Goal: Task Accomplishment & Management: Complete application form

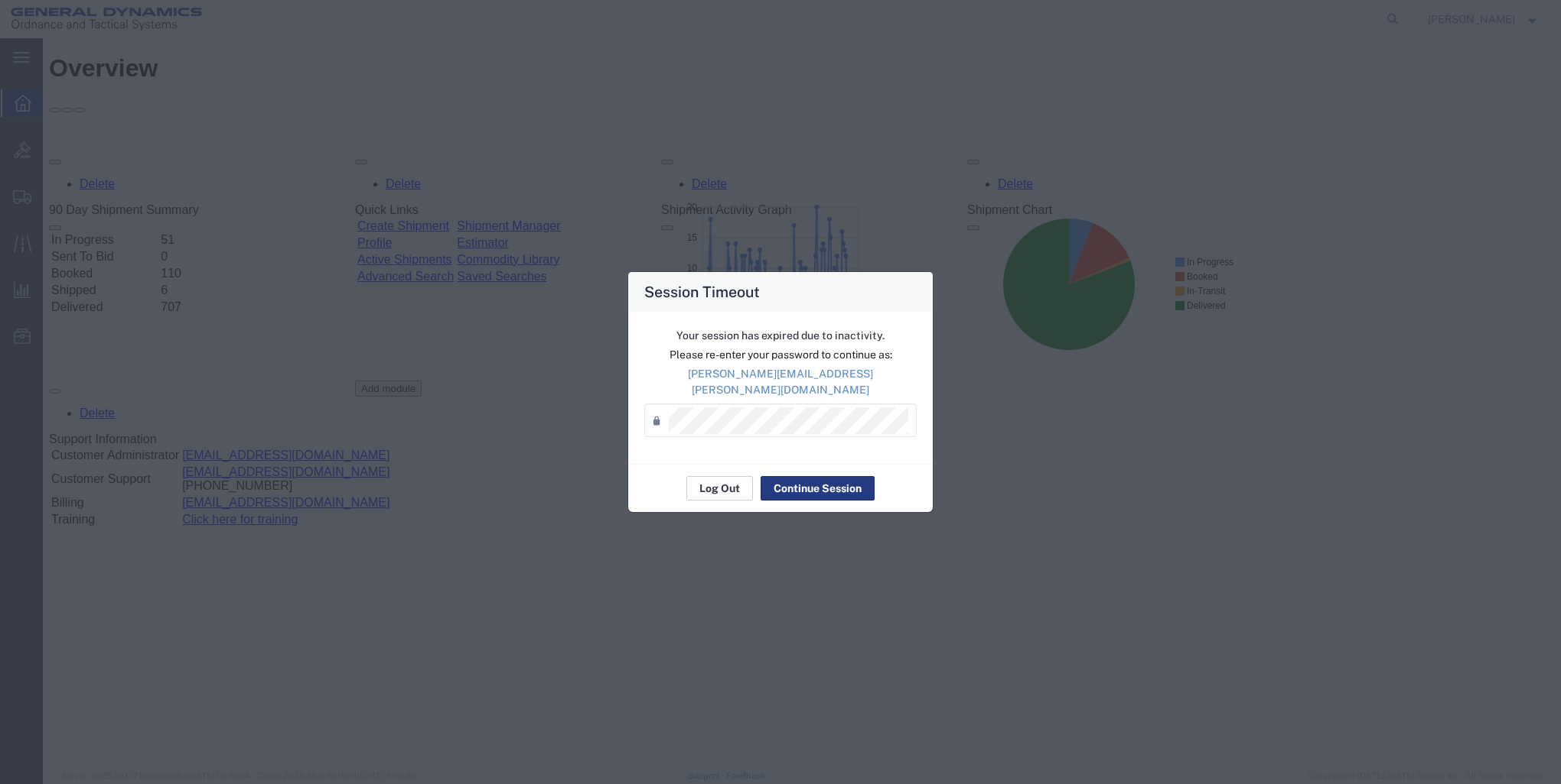
click at [721, 479] on button "Log Out" at bounding box center [719, 489] width 67 height 25
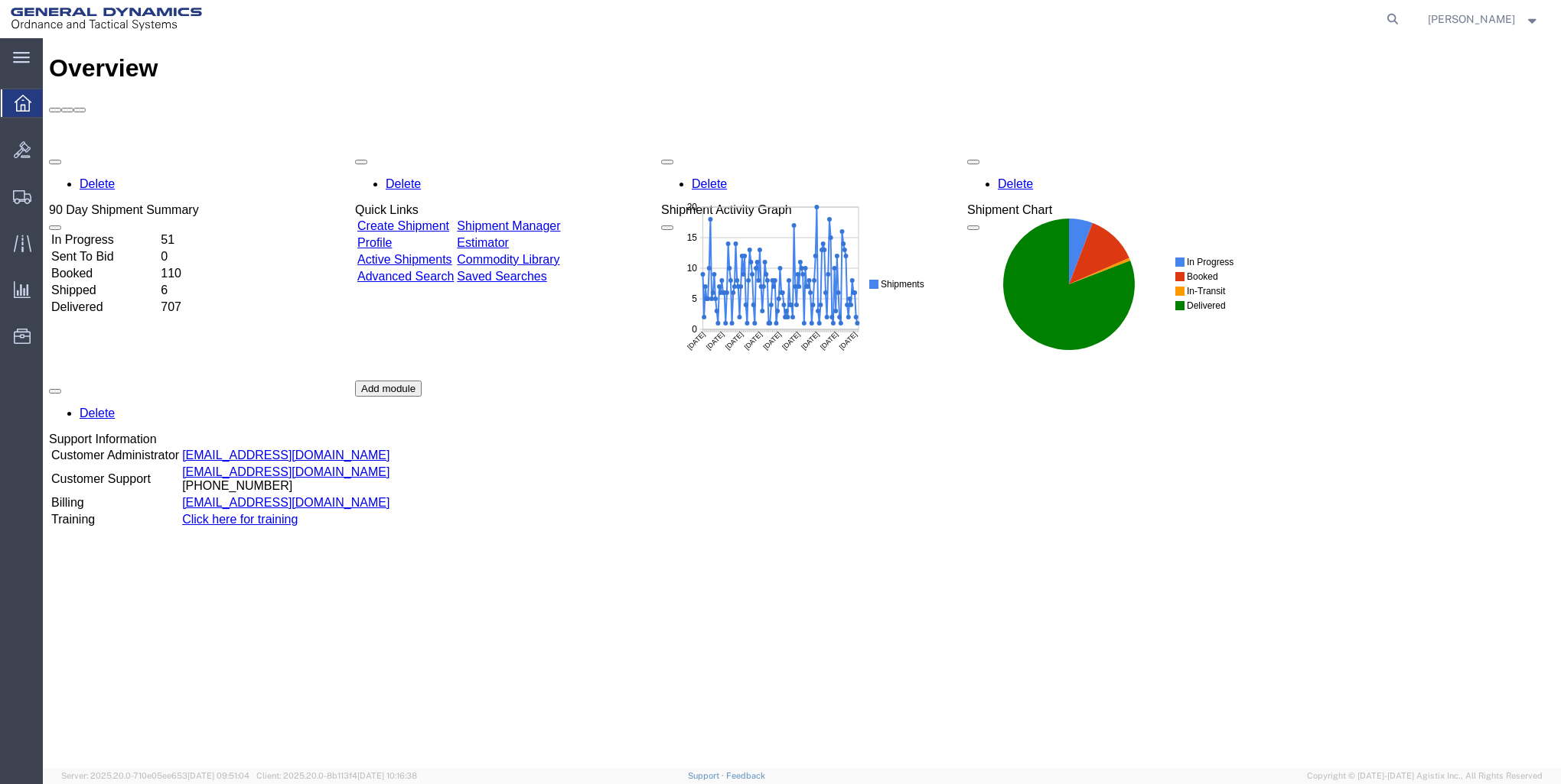
click at [416, 220] on link "Create Shipment" at bounding box center [403, 226] width 92 height 13
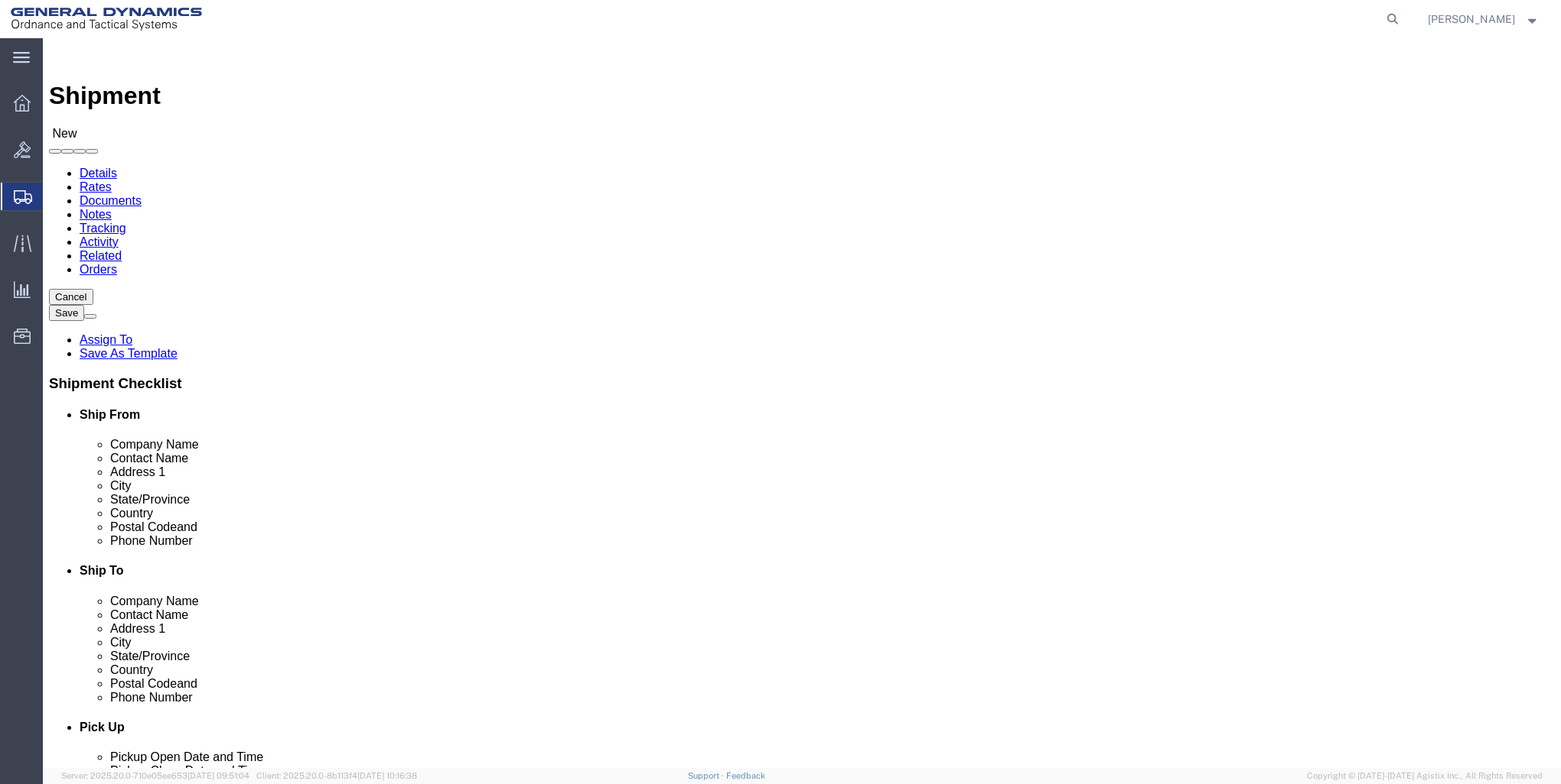
select select
click input "text"
type input "T"
type input "GD-OTS RED"
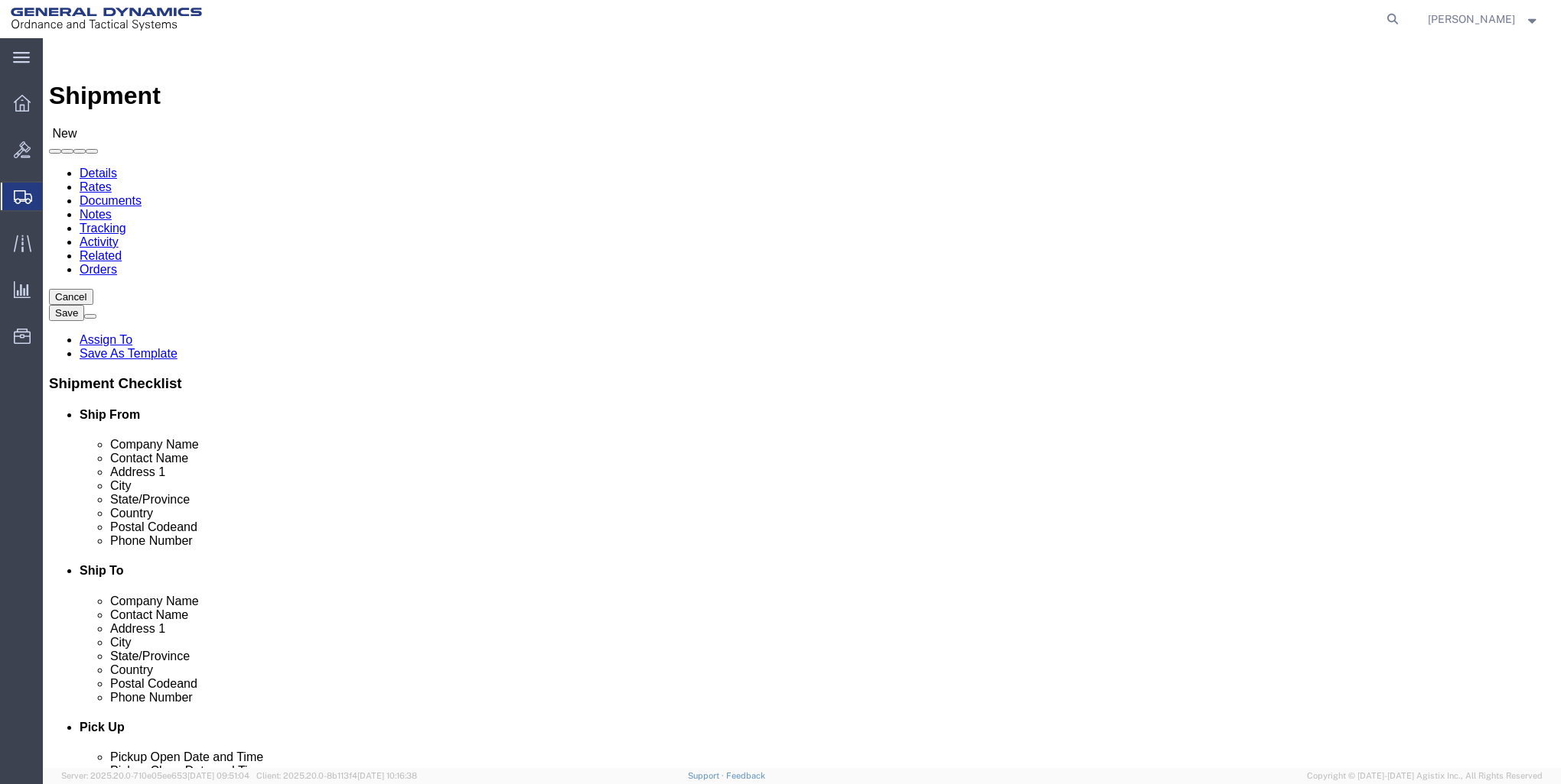
scroll to position [70, 0]
click p "- GD-OTS Red Lion - (Sharon Dinterman) 200 East High Street, RED LION, PA, 1735…"
select select
type input "GD-OTS Red Lion"
type input "[PERSON_NAME]"
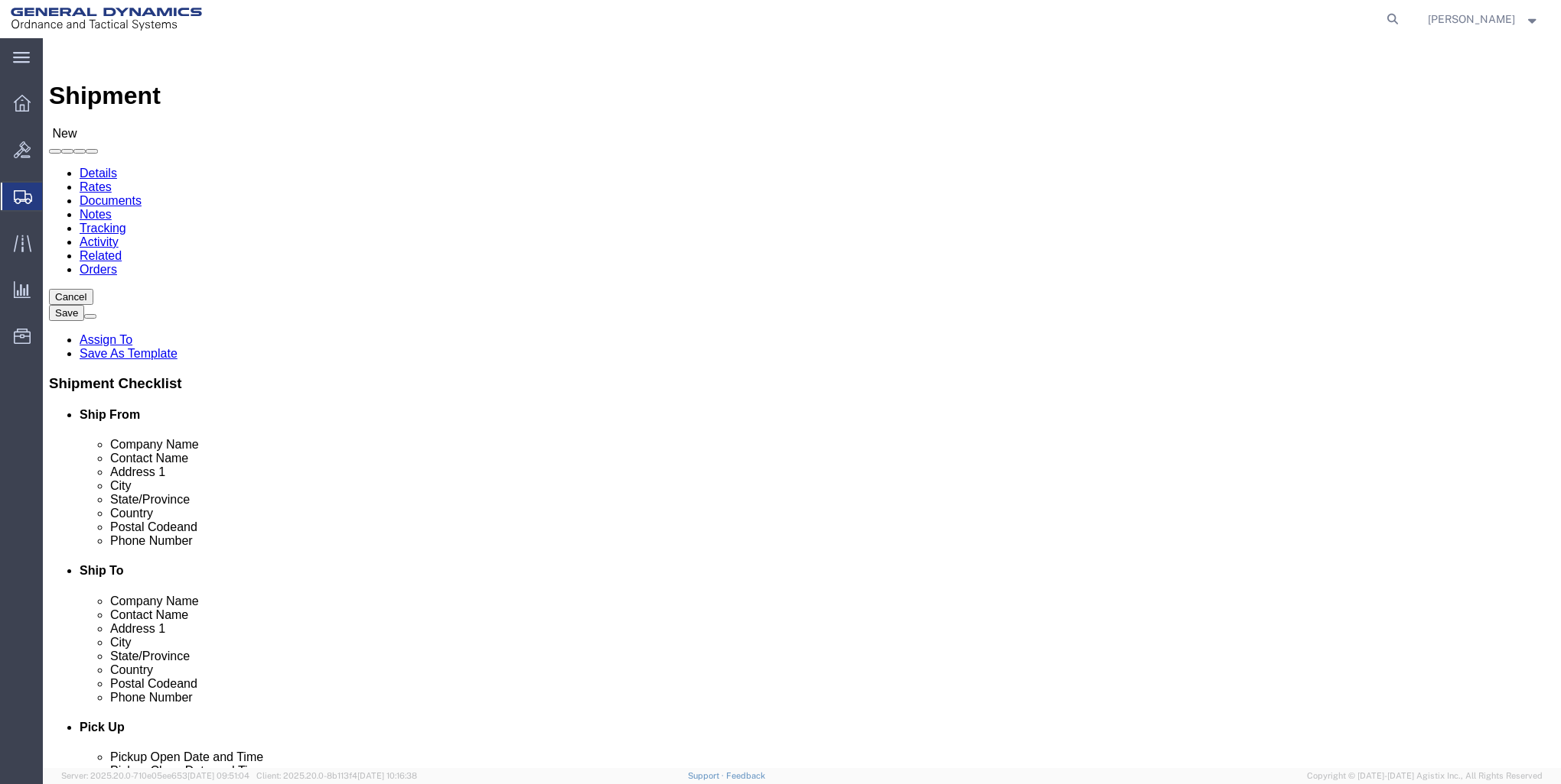
type input "200 East High Street"
type input "RED LION"
type input "17356"
type input "717-246-8256"
type input "[PERSON_NAME][EMAIL_ADDRESS][PERSON_NAME][DOMAIN_NAME]"
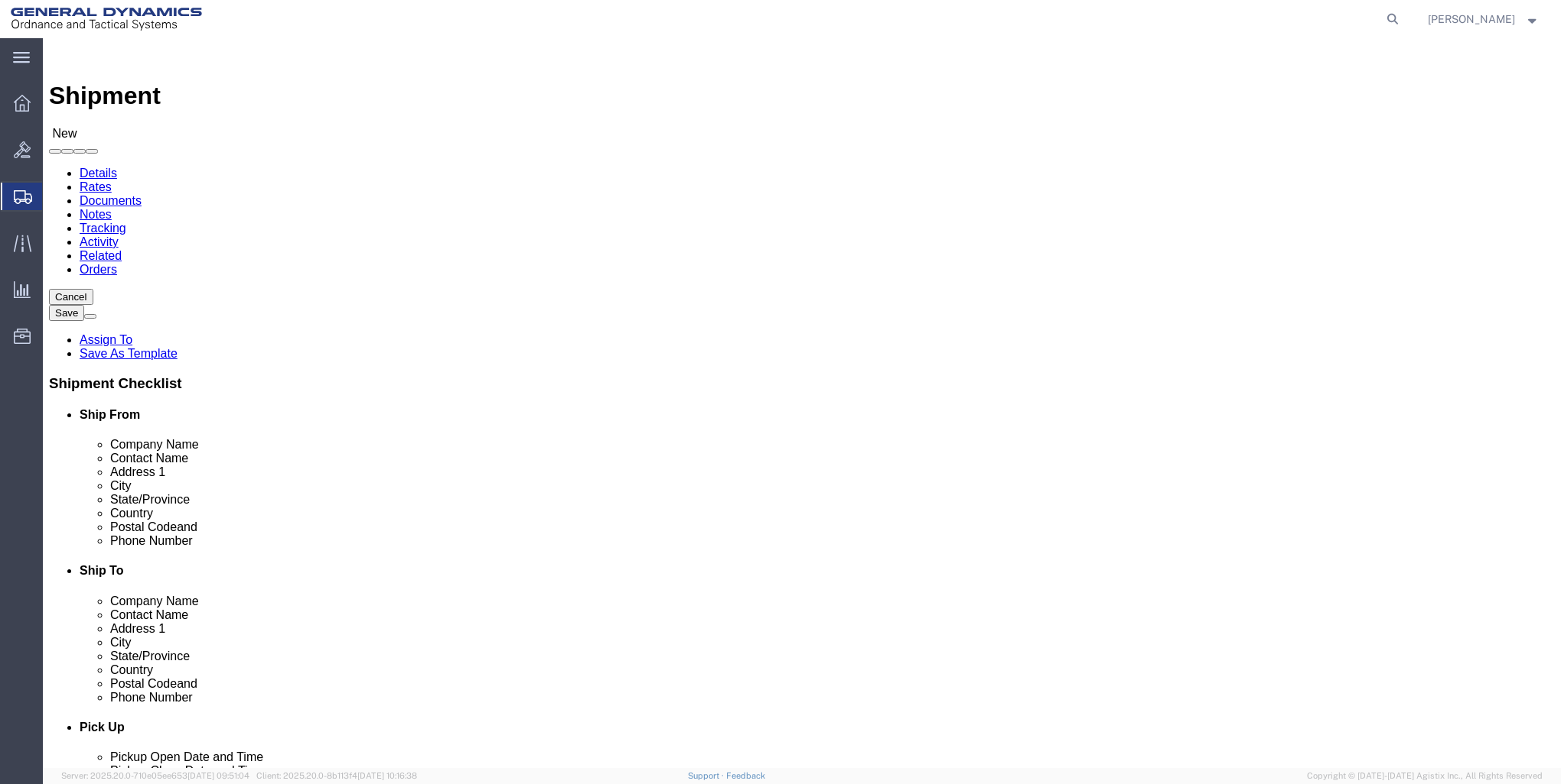
checkbox input "true"
select select "PA"
type input "GD-OTS Red Lion"
click input "text"
type input "TABER INDUSTRIES"
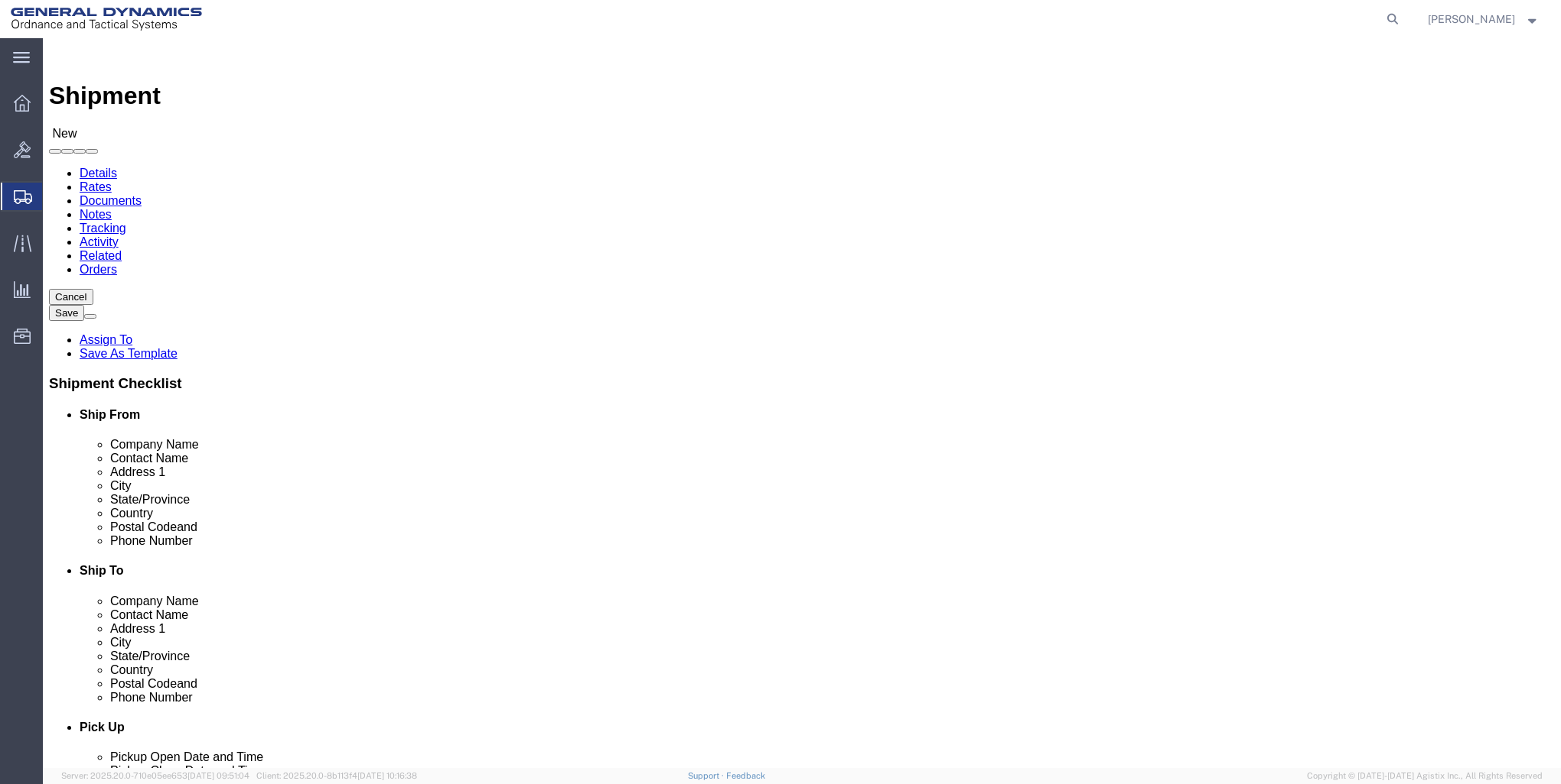
click input "text"
type input "RMA # B179980"
click input "text"
type input "455 BRYANT STREET"
select select
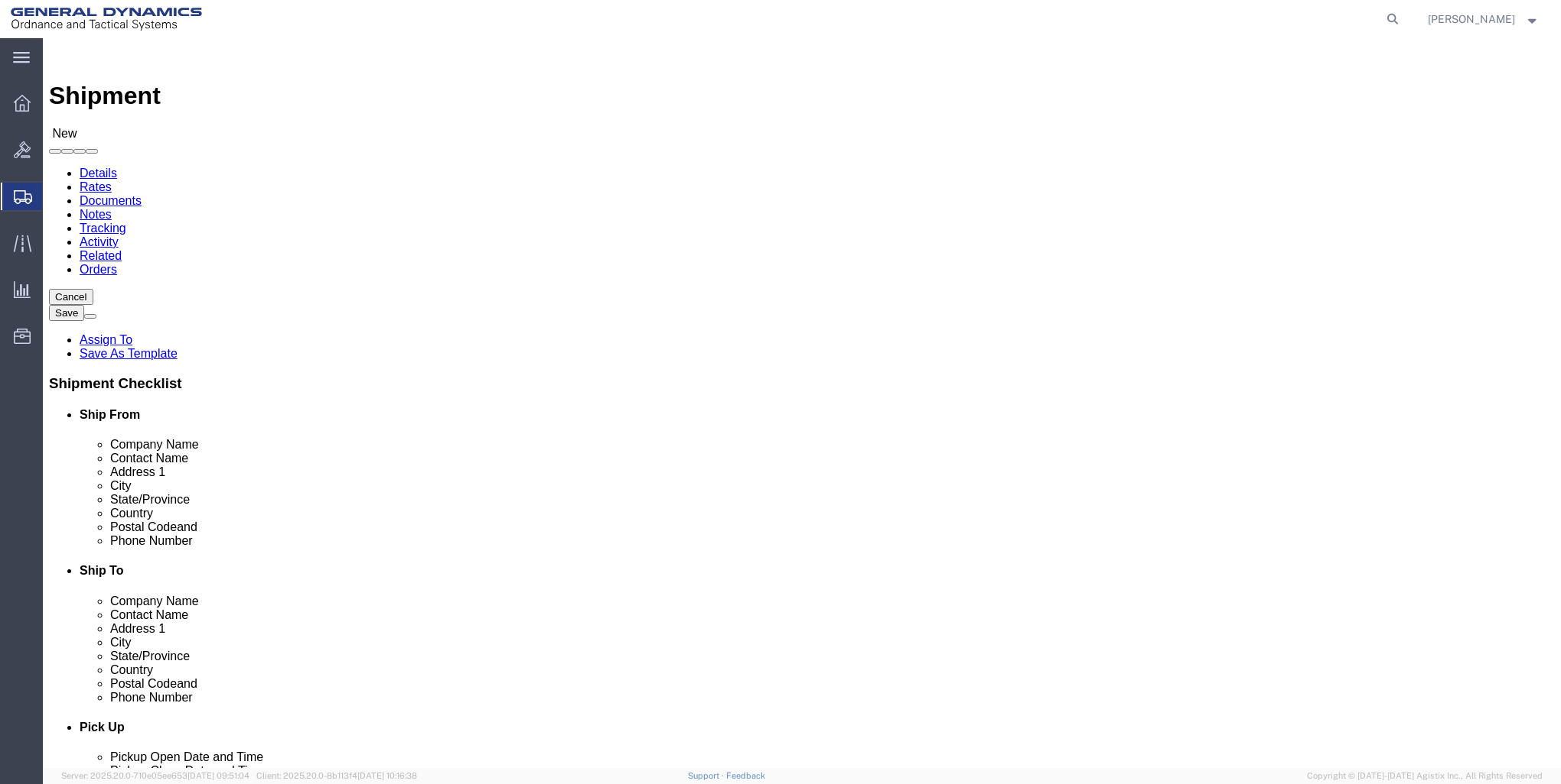
click input "text"
type input "NORTH TONAWANDA"
select select
select select "NY"
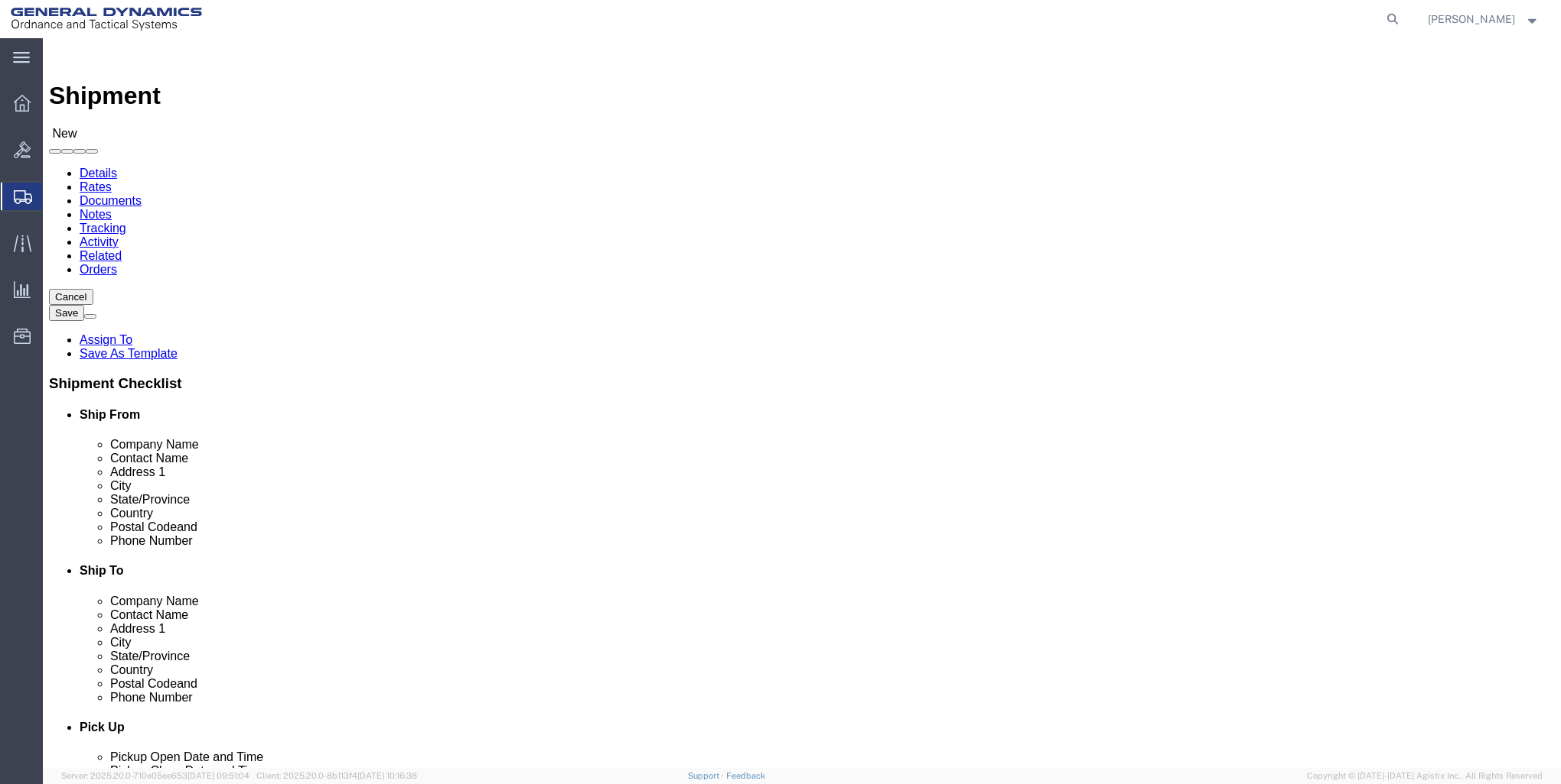
click input "Postal Code"
type input "14120"
select select
click input "text"
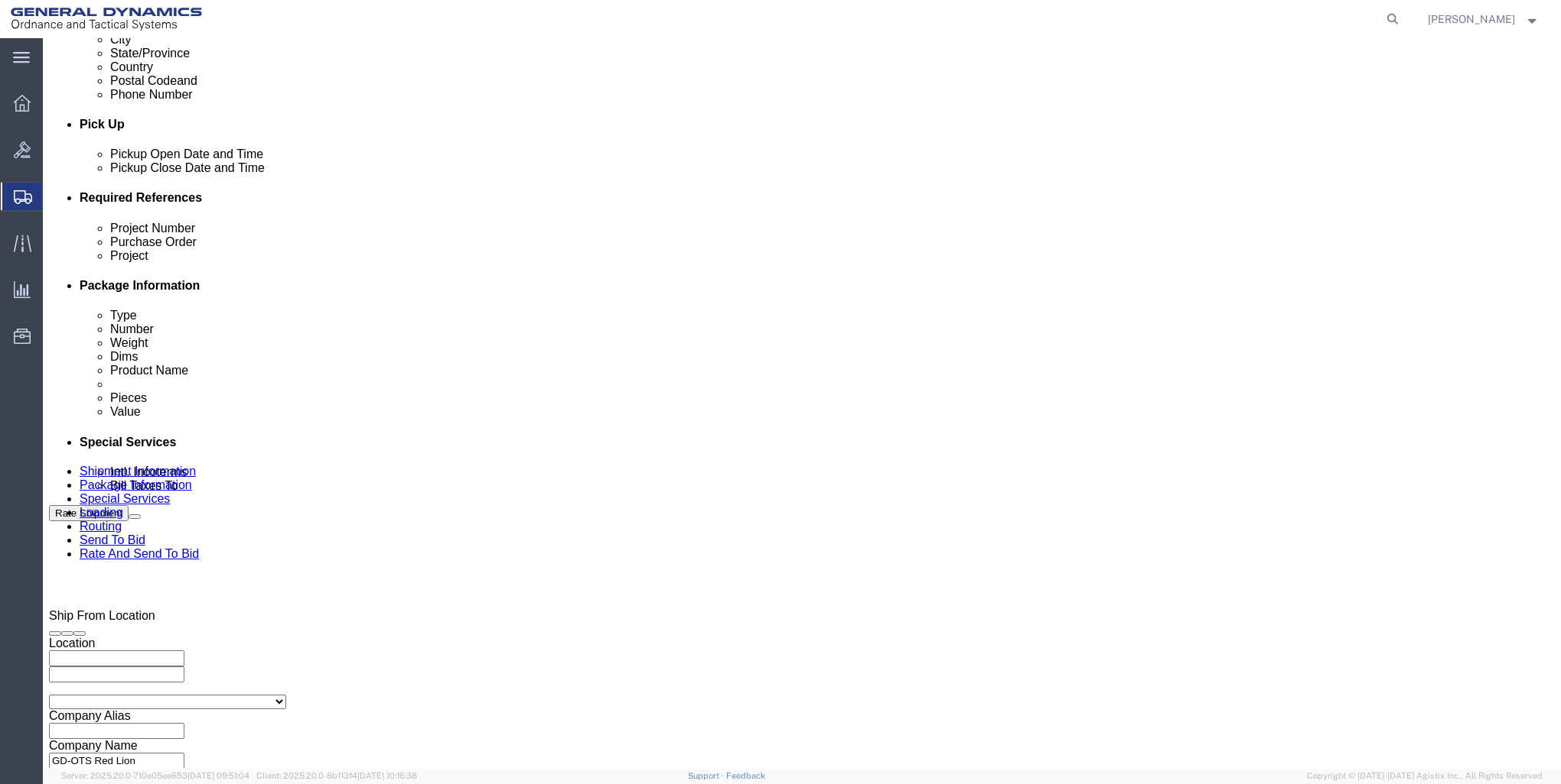
scroll to position [688, 0]
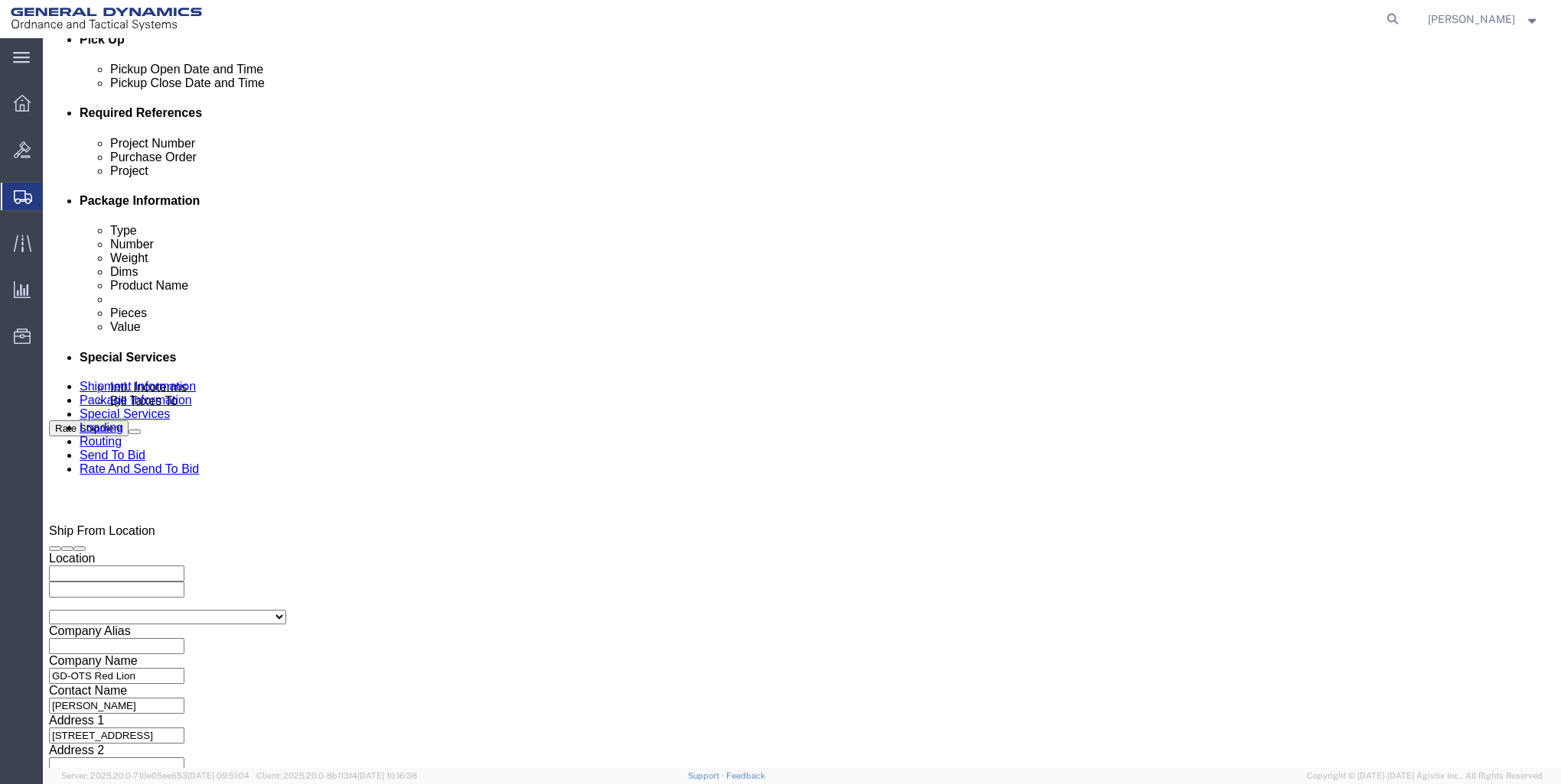
type input "888-222-3333"
click div "Oct 01 2025 12:00 AM"
click button "Apply"
click div "Oct 01 2025 12:00 AM"
click button "Apply"
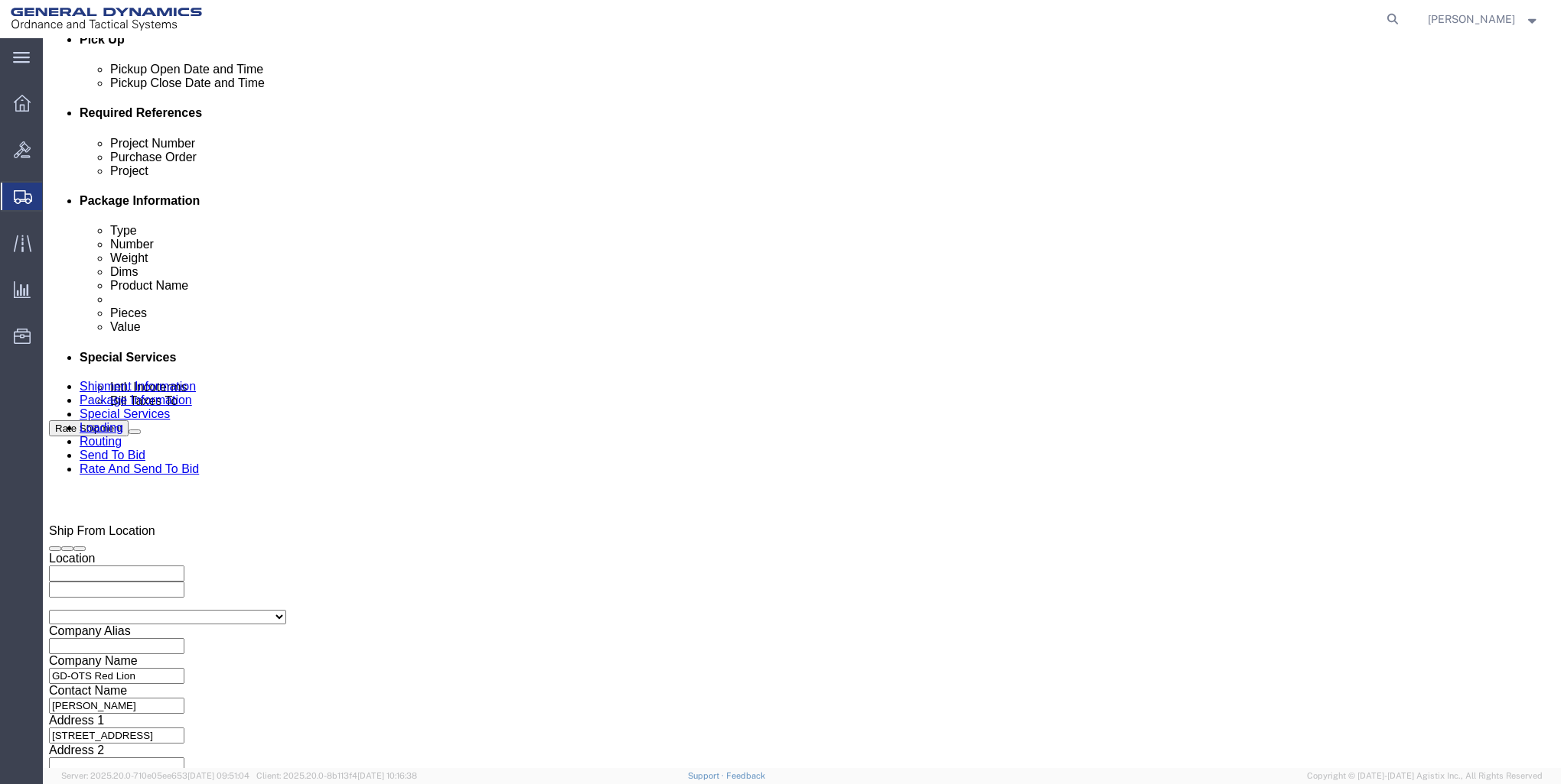
click input "text"
type input "AMANDA GRAHAM"
click input "text"
click input "AMANADA GRAHAM"
type input "AMANDA GRAHAM"
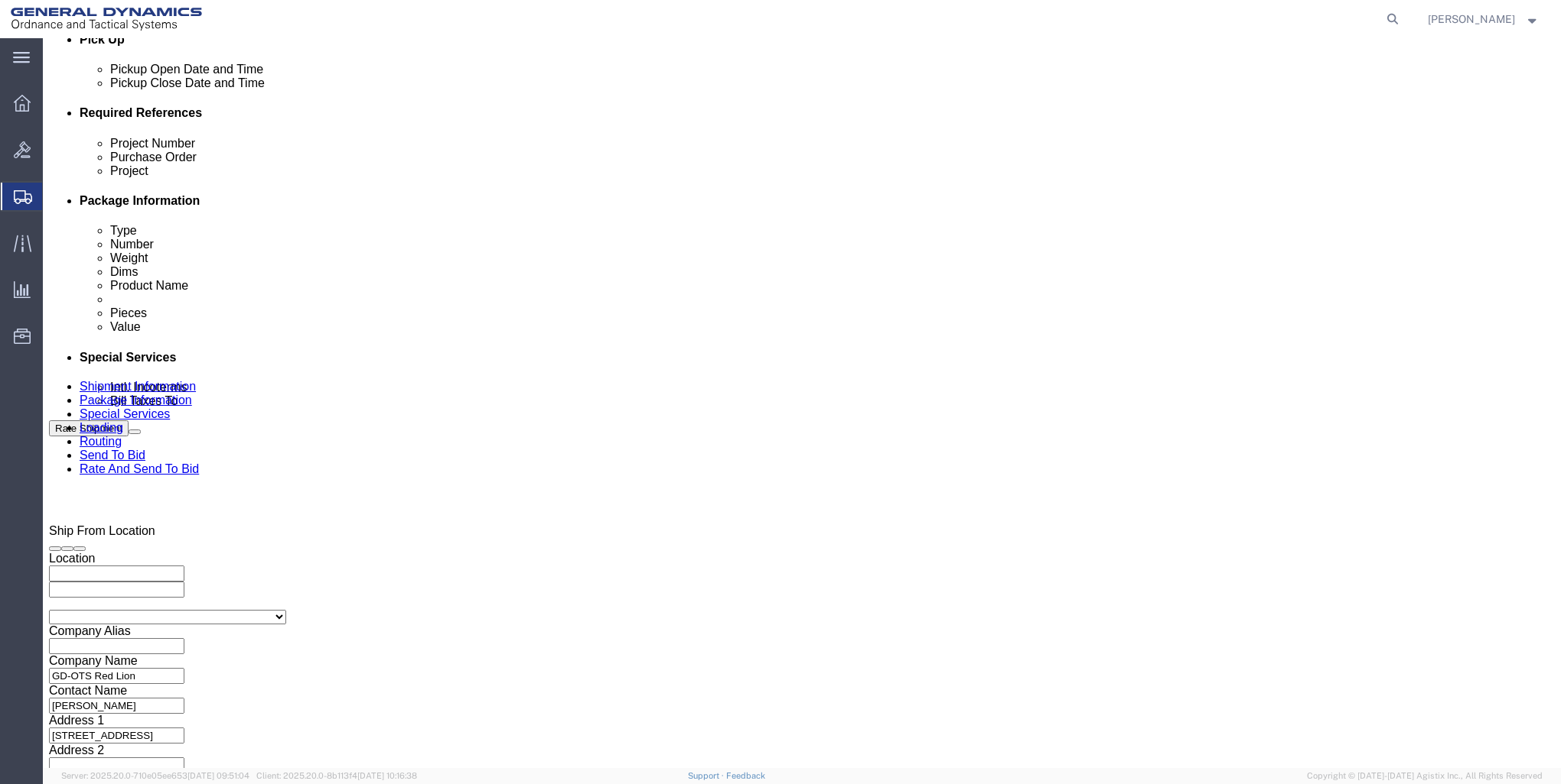
click input "text"
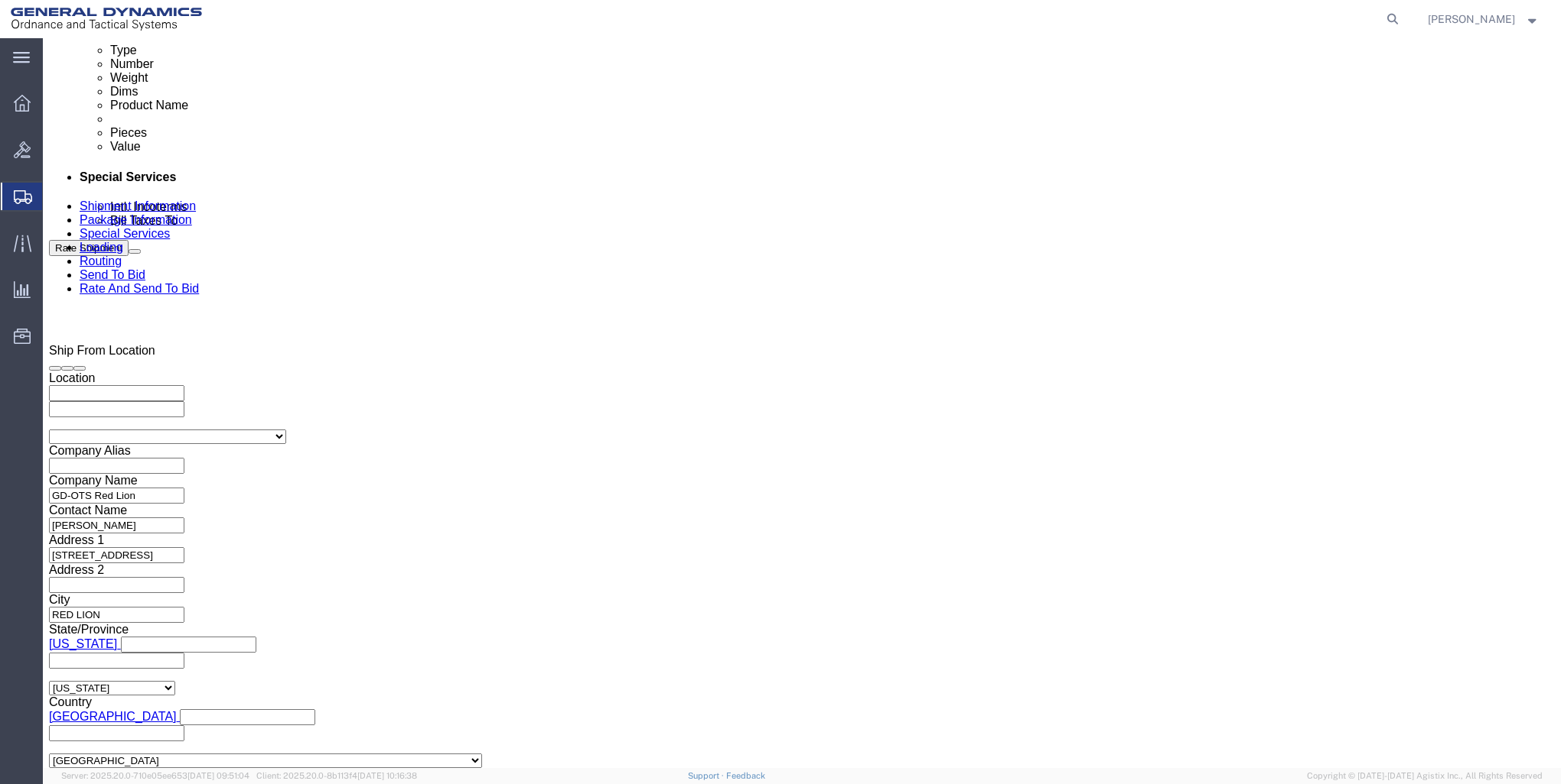
scroll to position [902, 0]
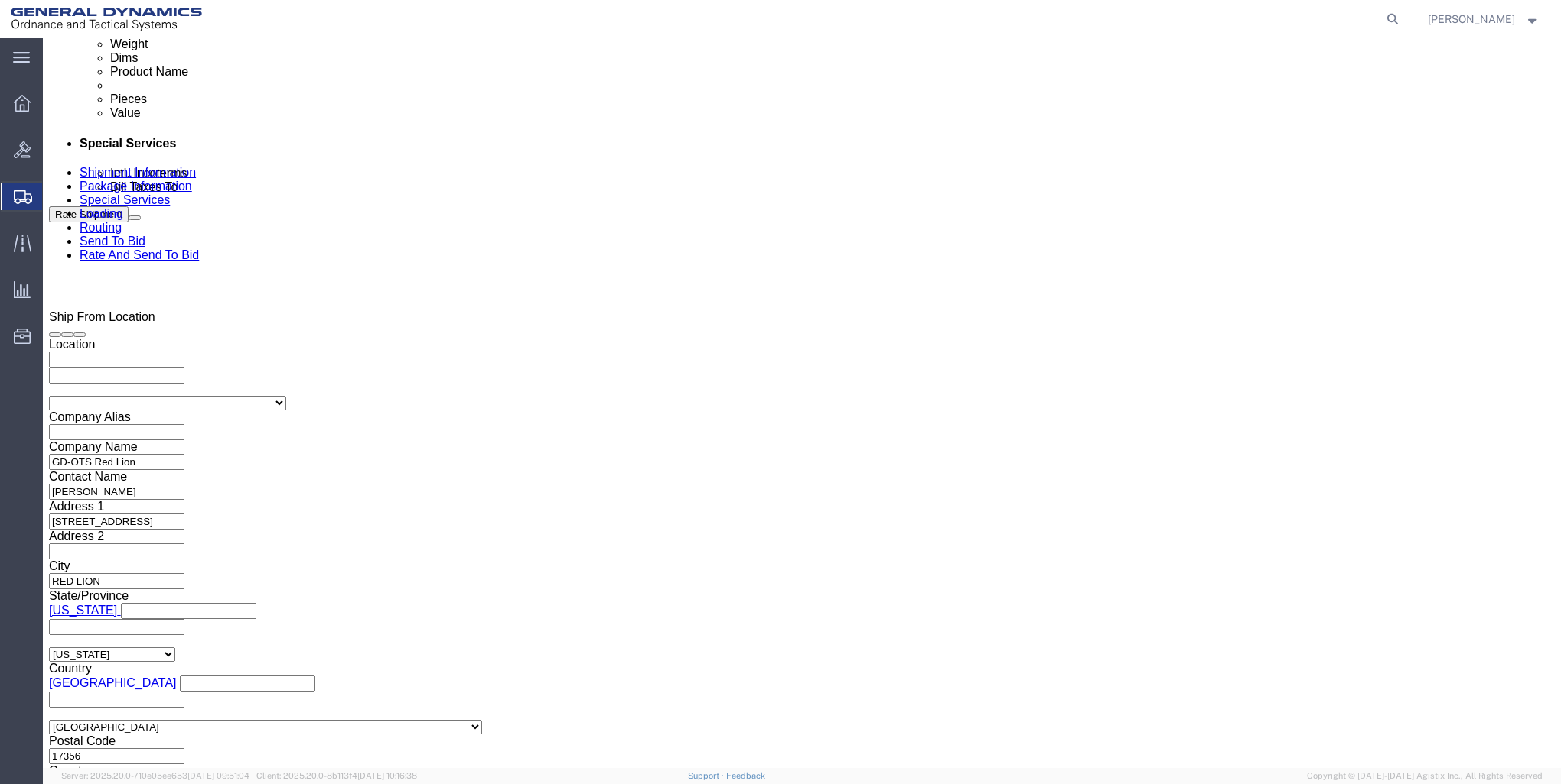
type input "AMANDA GRAHAM"
click button "Continue"
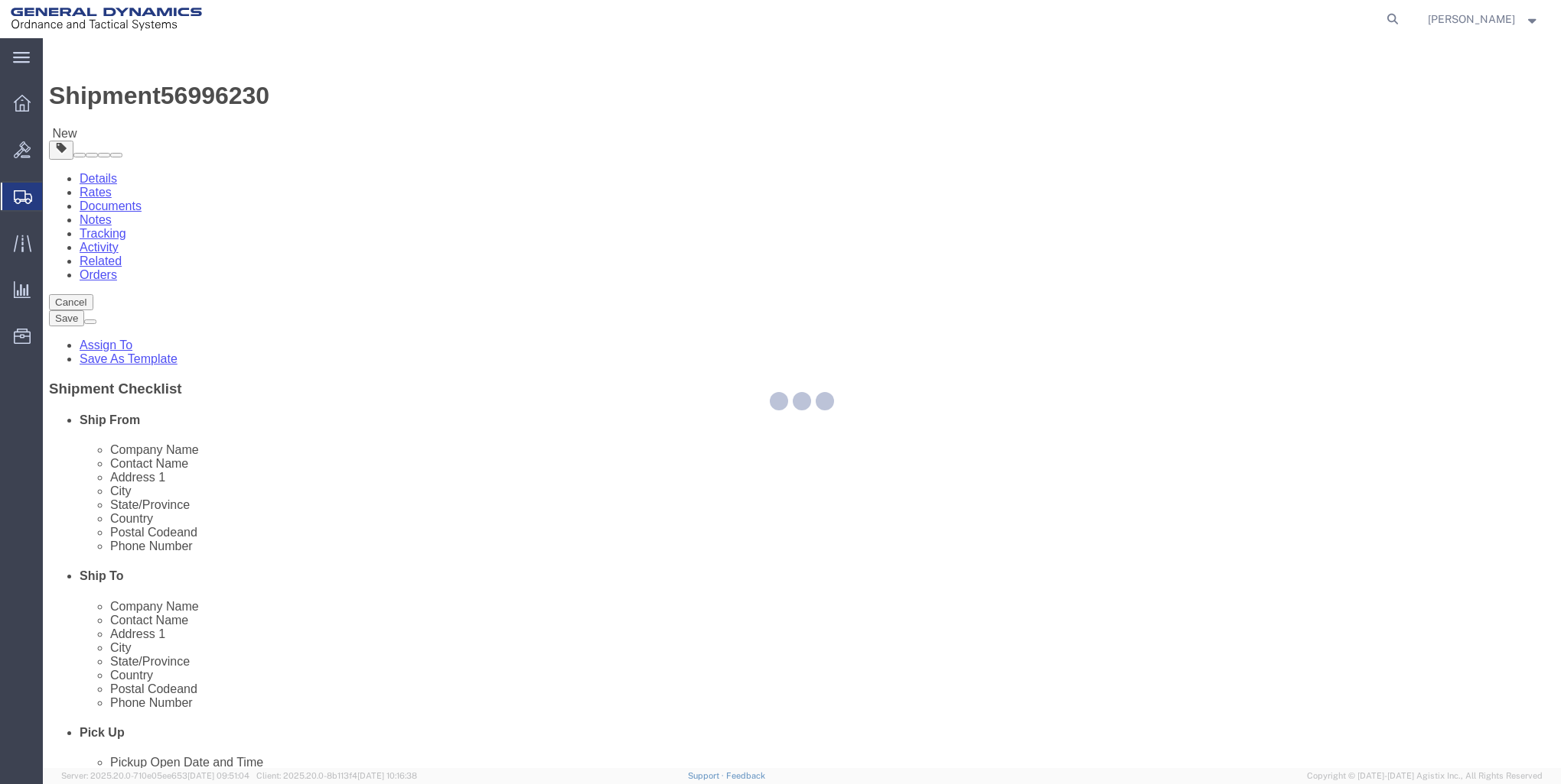
select select "CBOX"
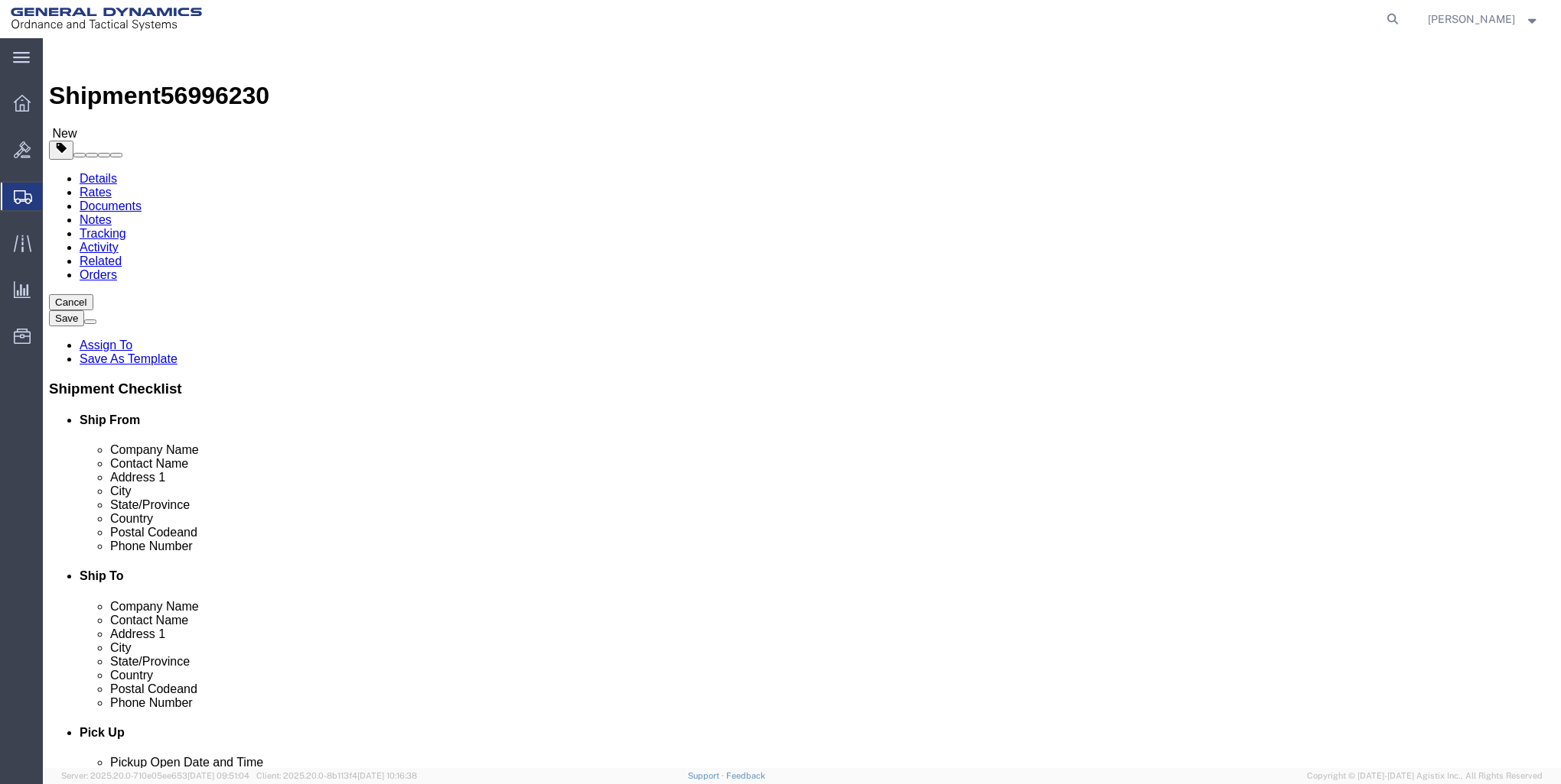
click input "text"
type input "12"
type input "9"
type input "7"
click input "0.00"
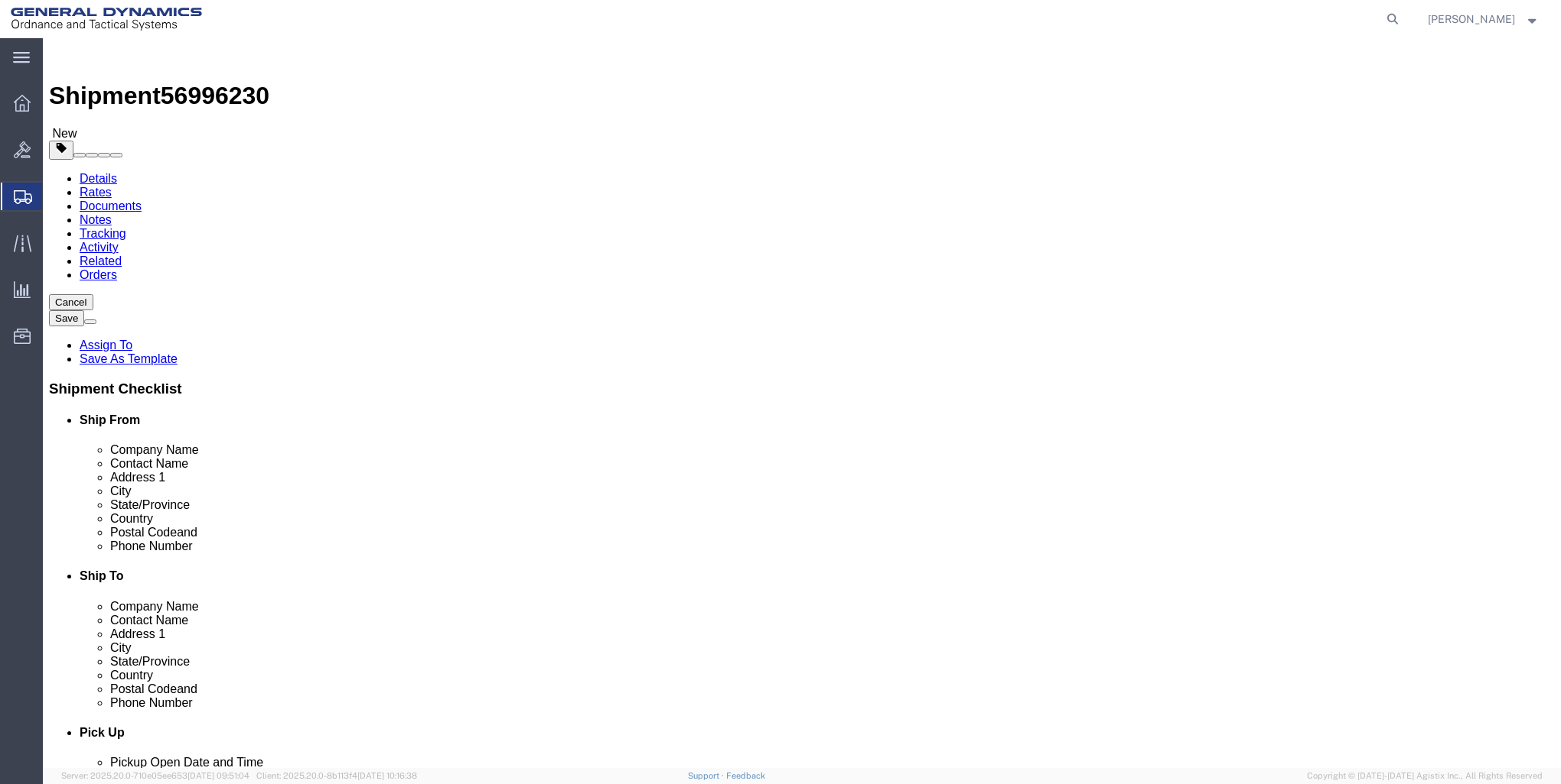
type input "0"
type input "4"
click link "Add Content"
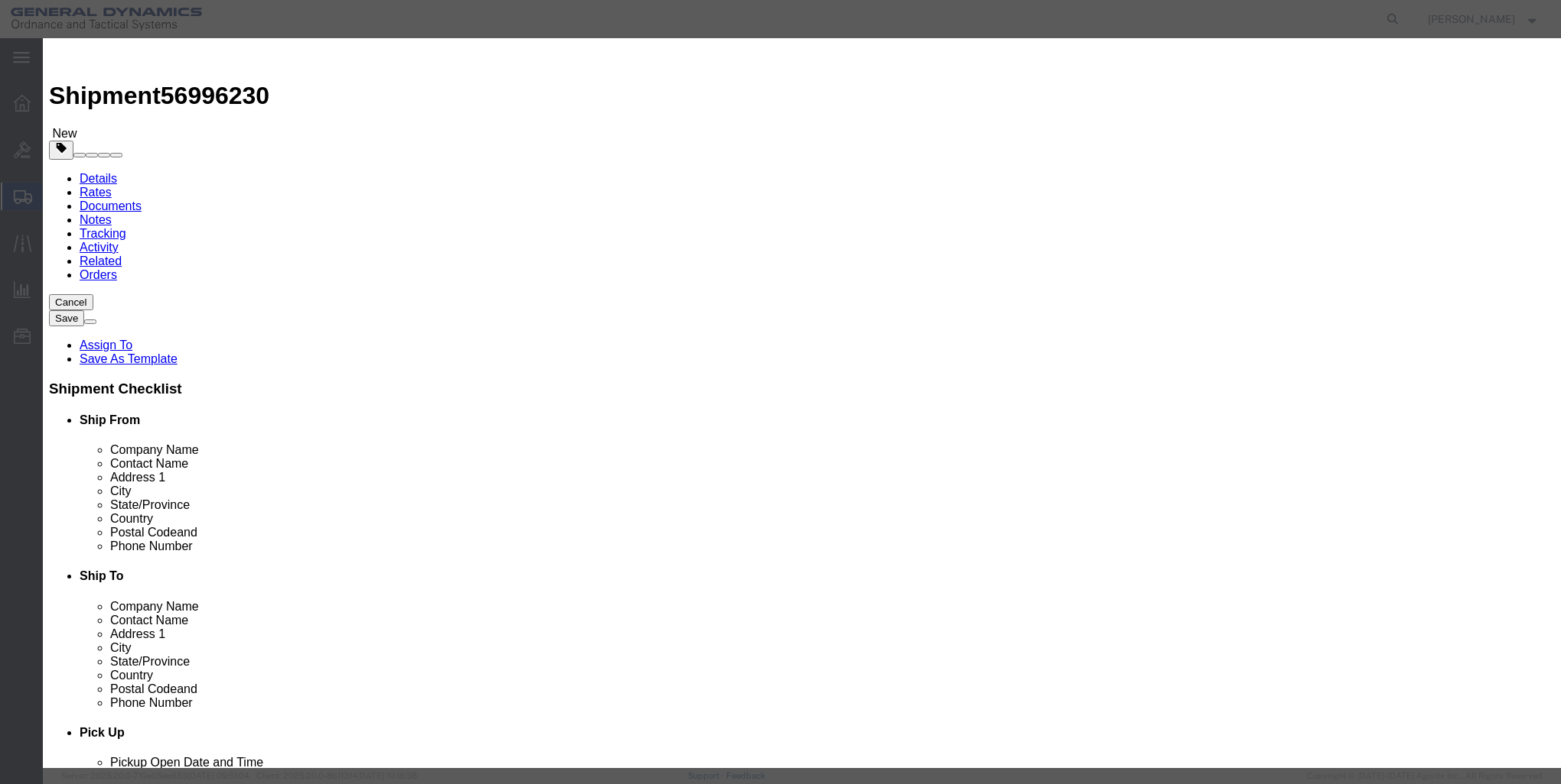
click input "text"
type input "RMA WHEEL SET"
click input "0"
type input "9"
click input "text"
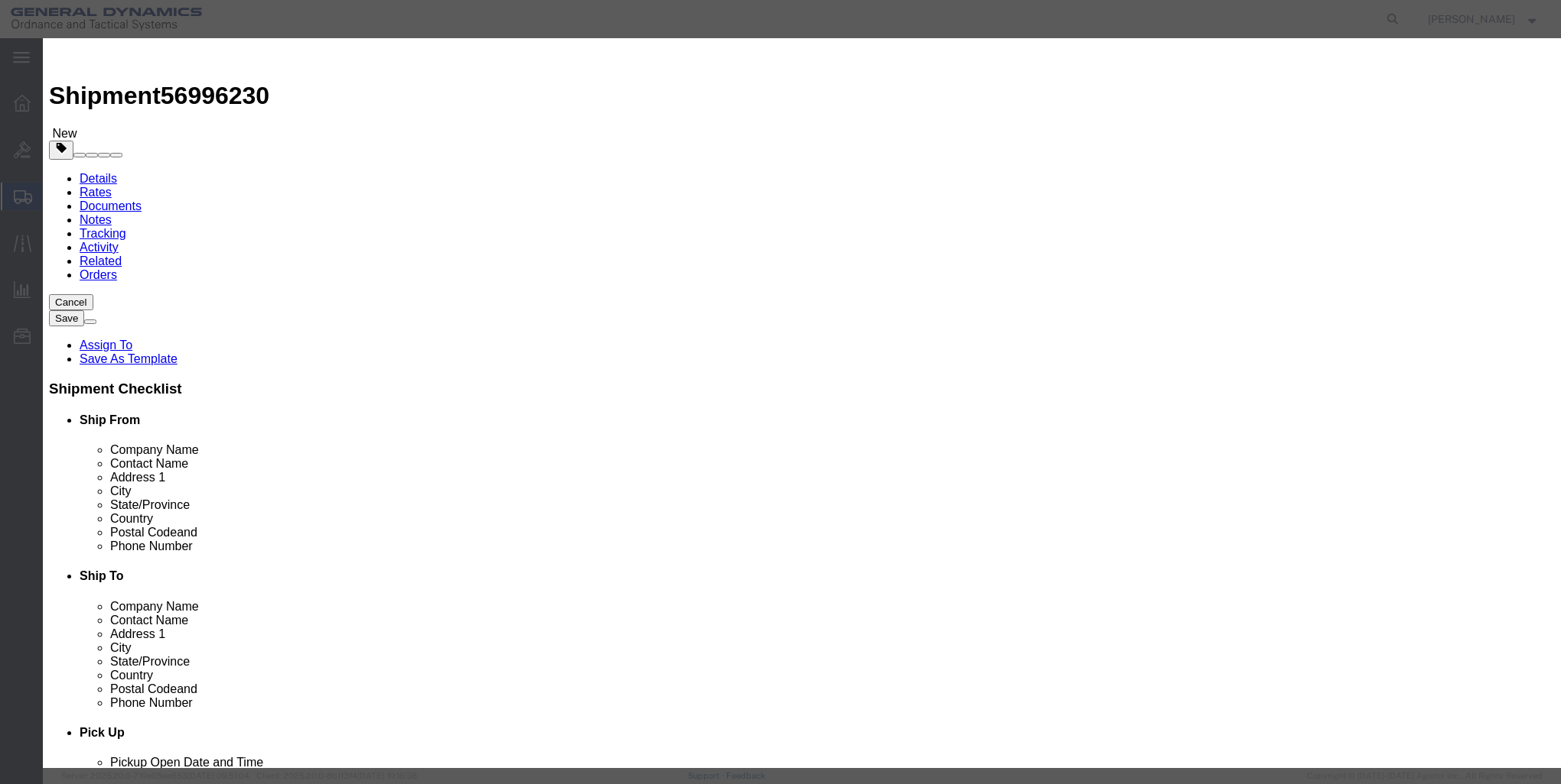
type input "1"
click button "Save & Close"
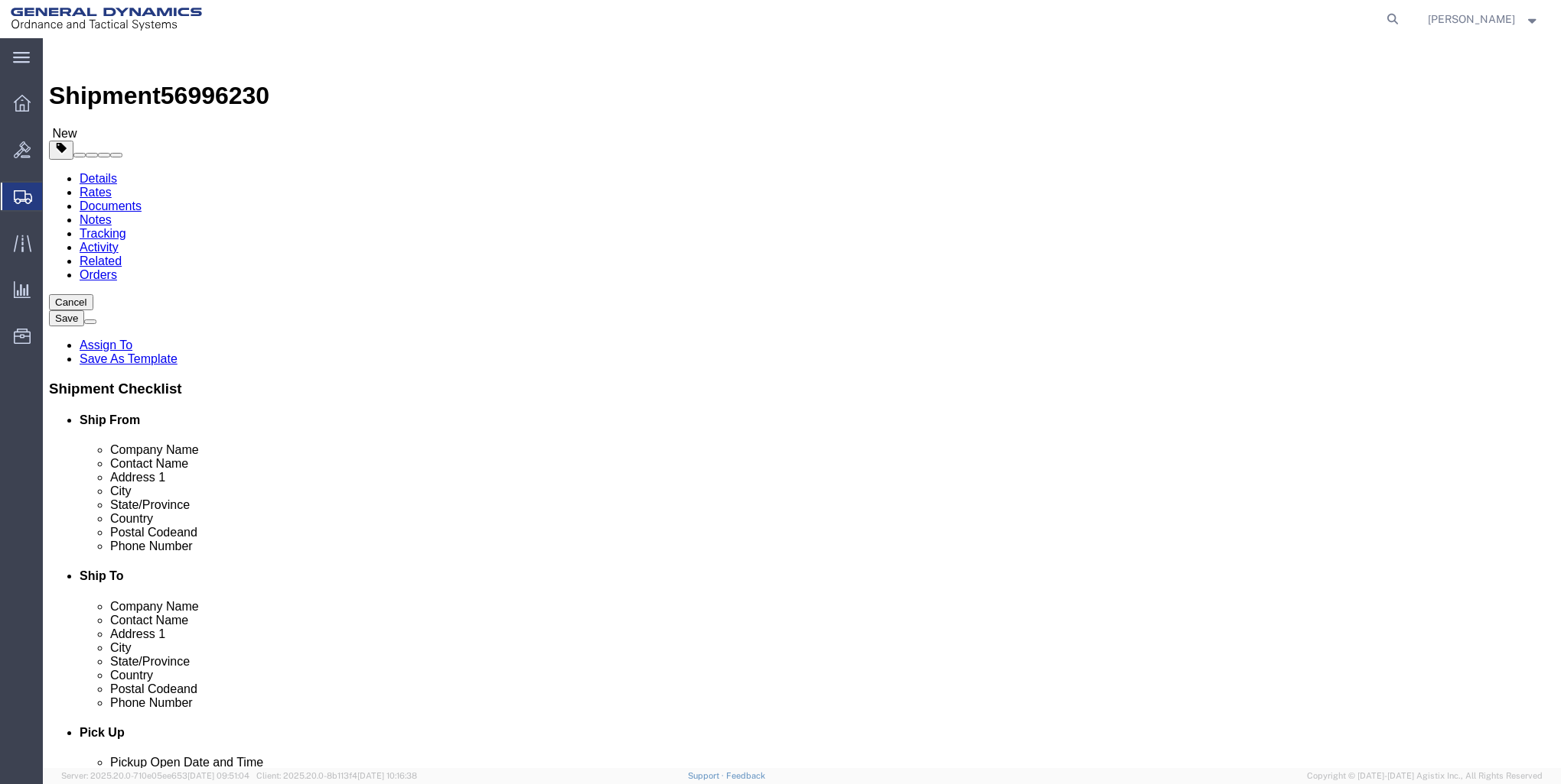
click button "Rate Shipment"
